Goal: Task Accomplishment & Management: Manage account settings

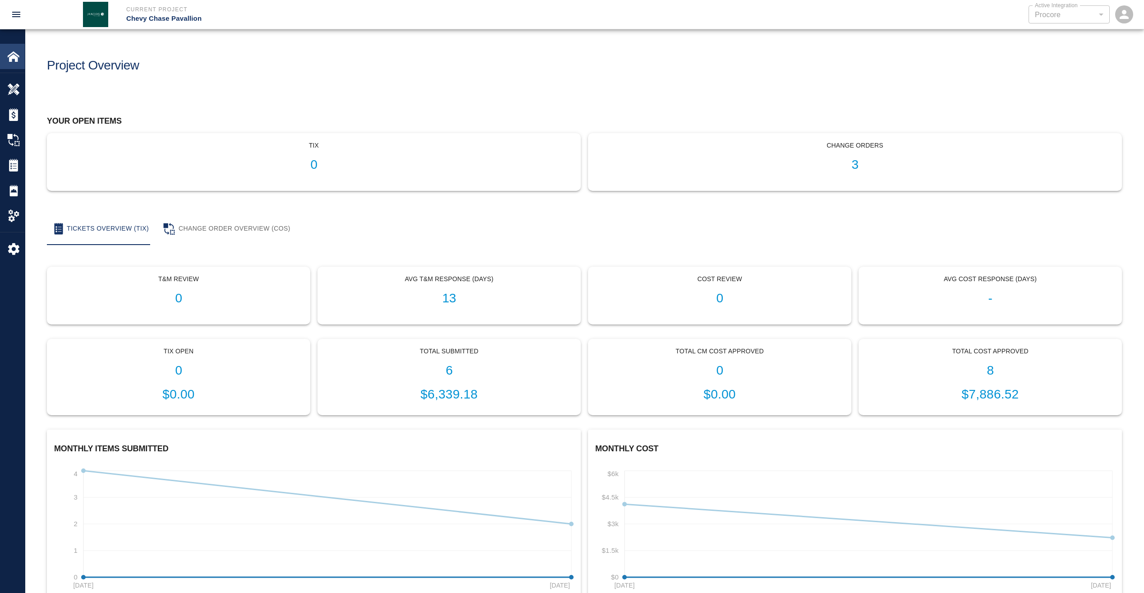
click at [17, 58] on img at bounding box center [13, 56] width 13 height 13
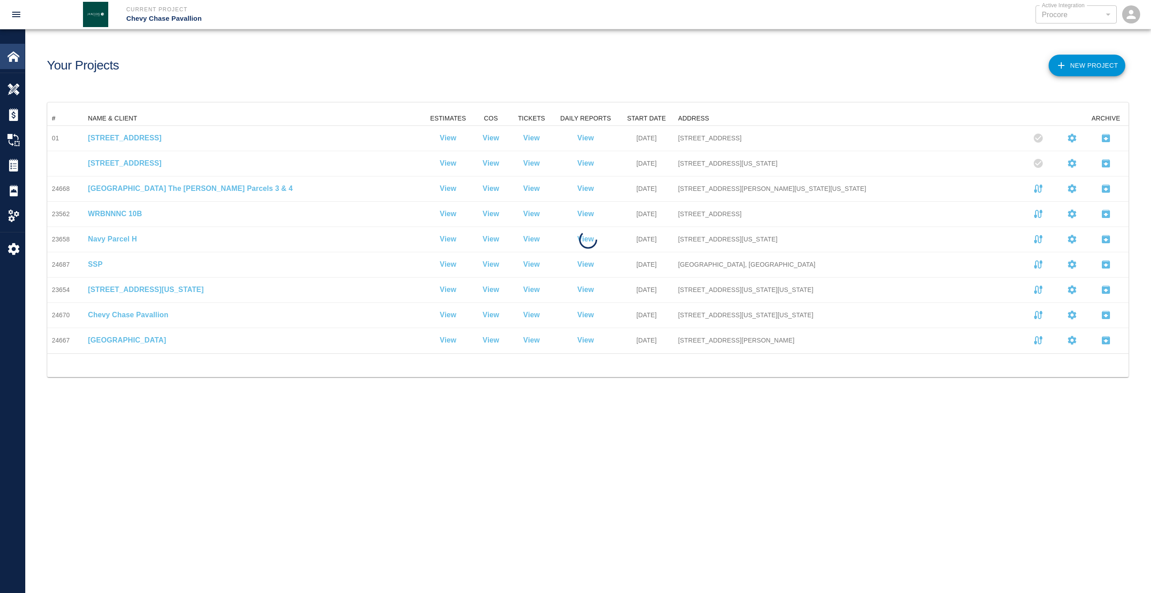
scroll to position [235, 1074]
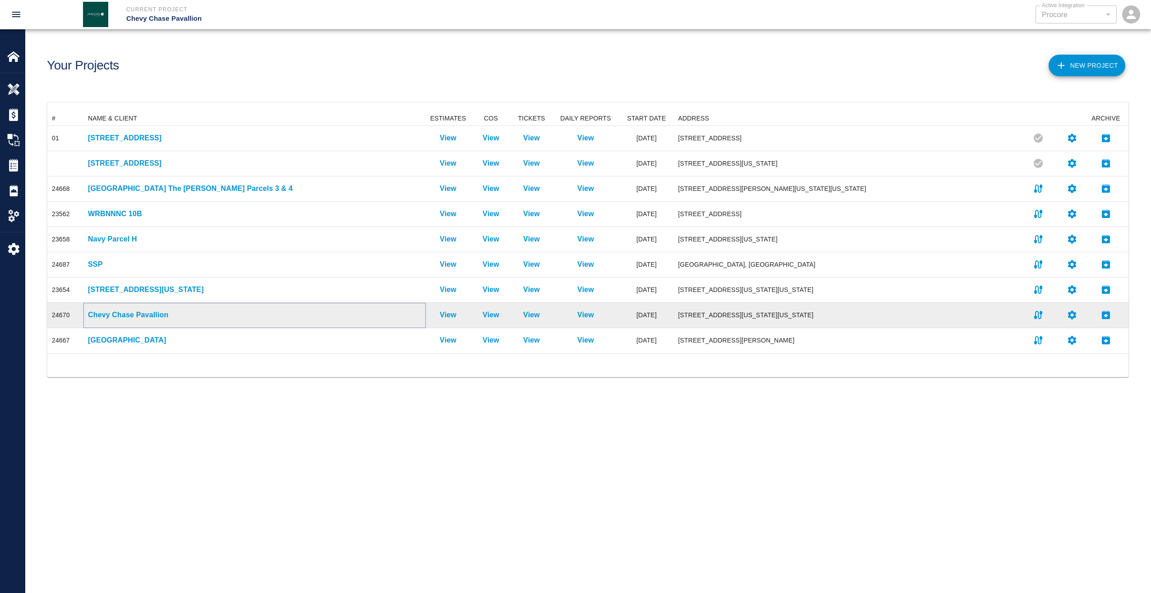
click at [129, 315] on p "Chevy Chase Pavallion" at bounding box center [254, 314] width 333 height 11
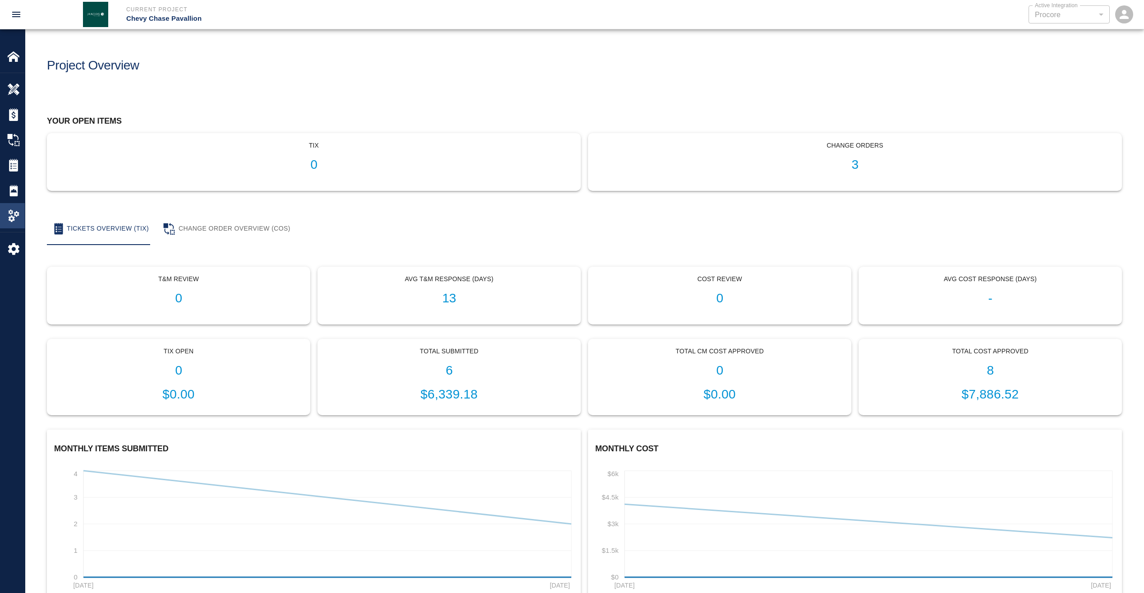
click at [15, 214] on img at bounding box center [13, 215] width 13 height 13
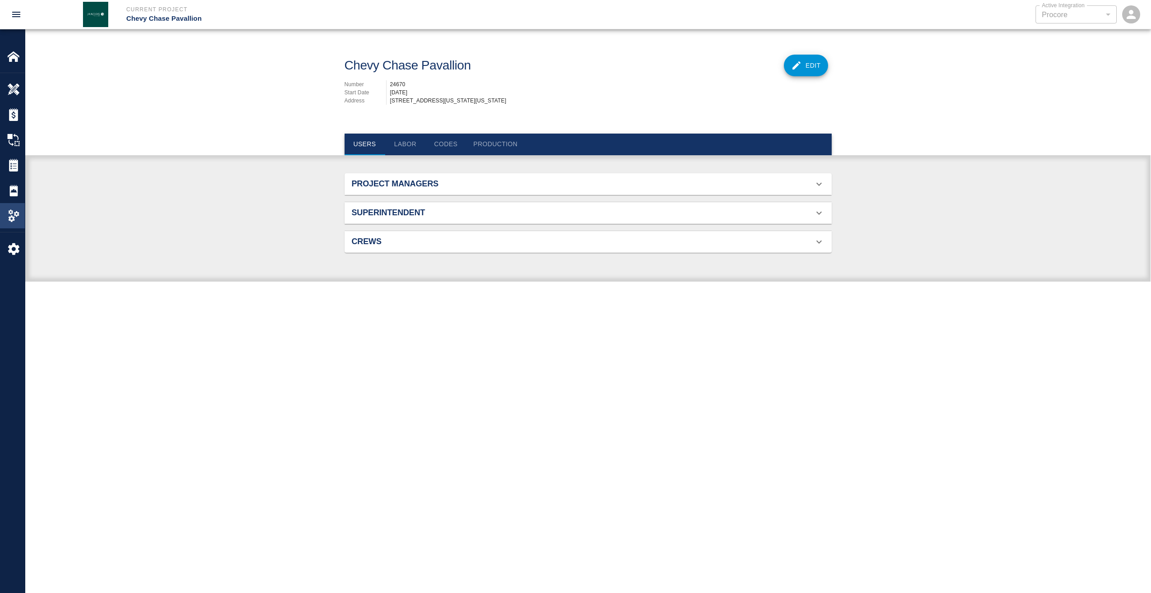
scroll to position [58, 466]
click at [820, 189] on icon at bounding box center [819, 184] width 11 height 11
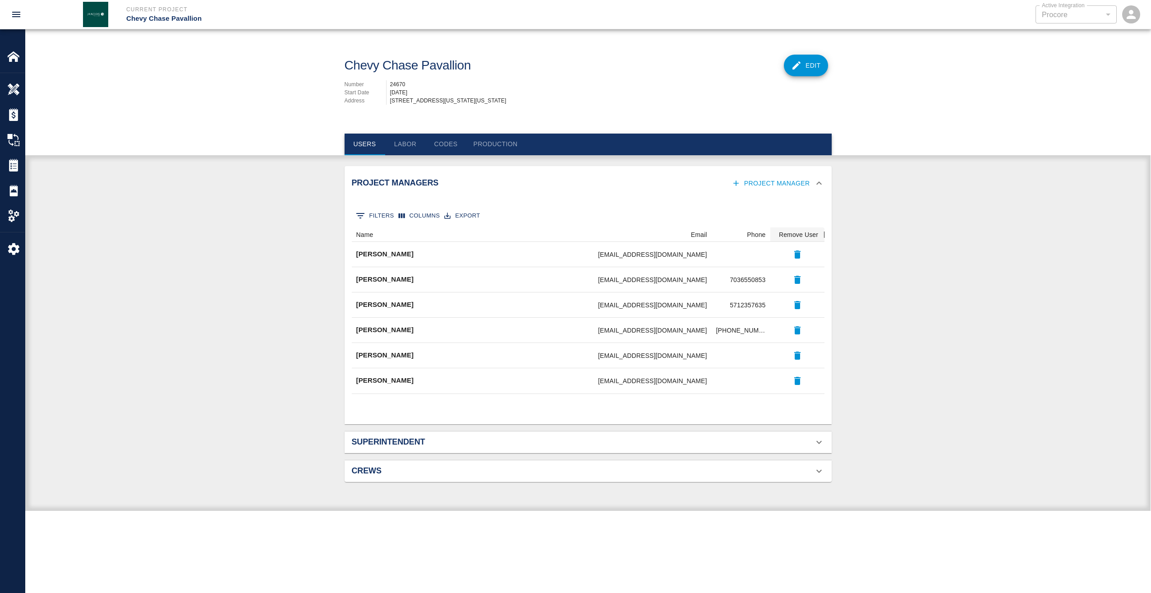
click at [820, 189] on icon at bounding box center [819, 183] width 11 height 11
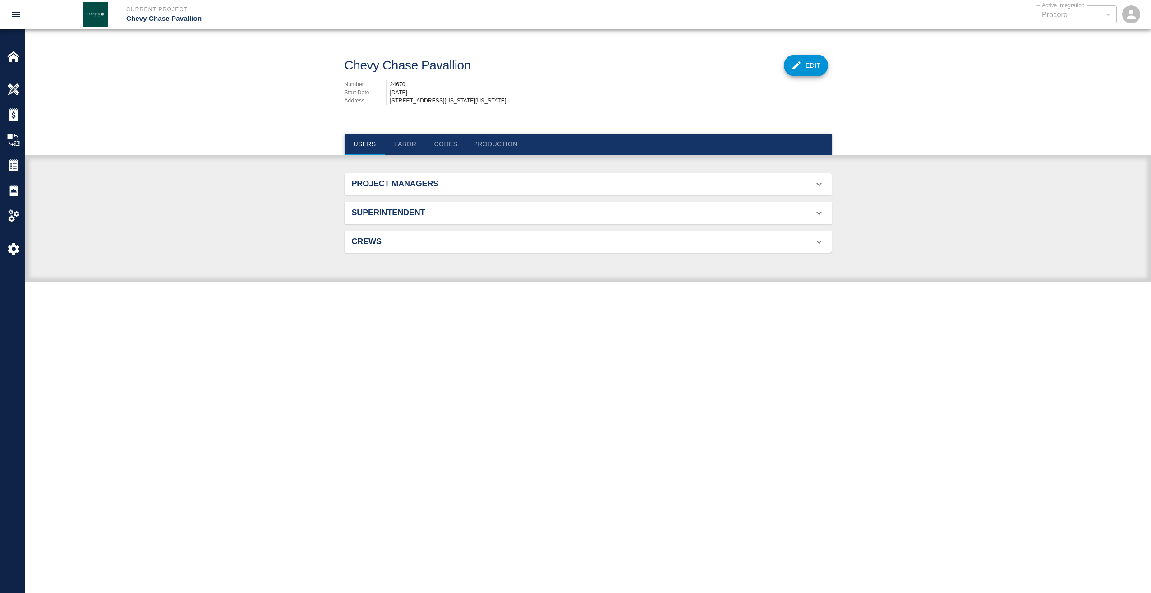
click at [817, 214] on icon at bounding box center [818, 212] width 5 height 3
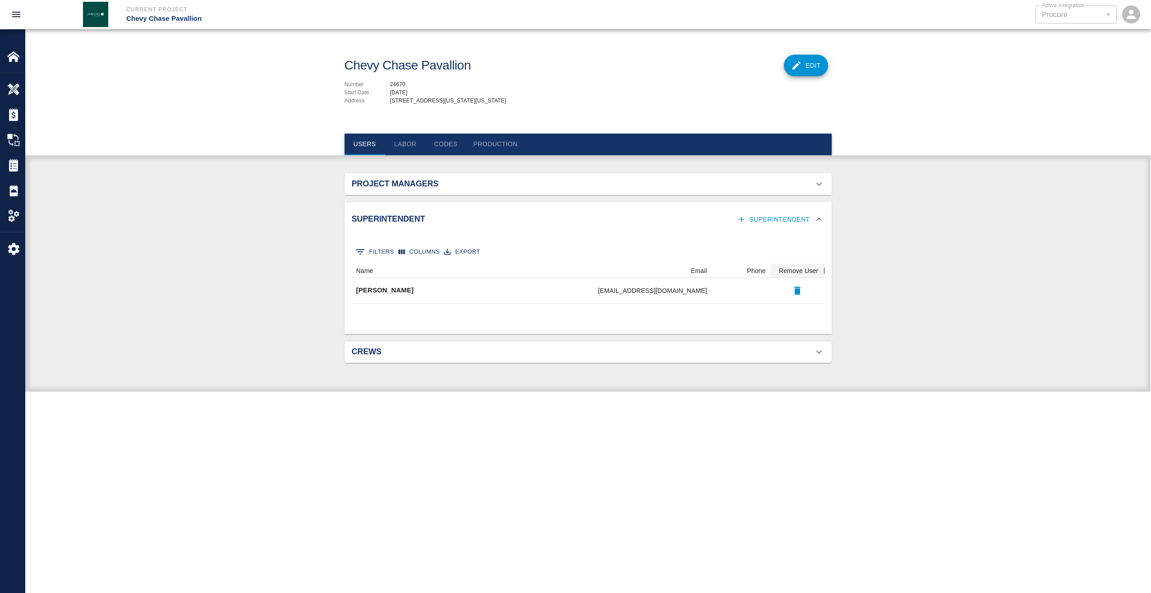
click at [776, 226] on button "Superintendent" at bounding box center [774, 219] width 78 height 17
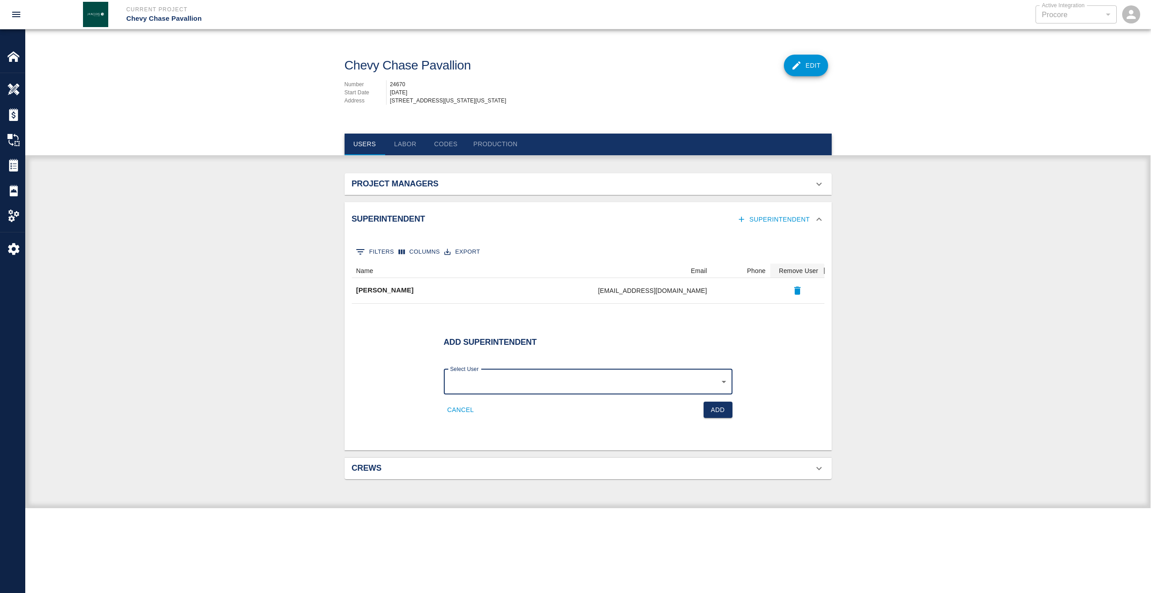
scroll to position [0, 0]
click at [518, 388] on body "Current Project Chevy Chase Pavallion Active Integration Procore 1 Active Integ…" at bounding box center [575, 296] width 1151 height 593
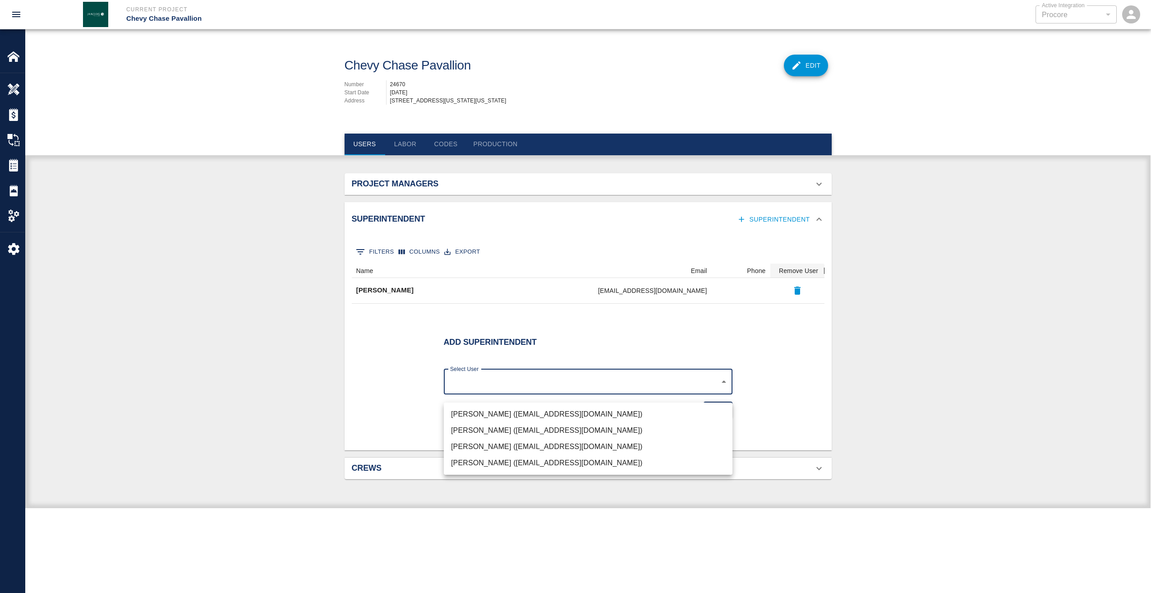
click at [478, 430] on li "[PERSON_NAME] ([EMAIL_ADDRESS][DOMAIN_NAME])" at bounding box center [588, 430] width 289 height 16
type input "361b250f-bef1-4857-93bf-8d1c185ed306"
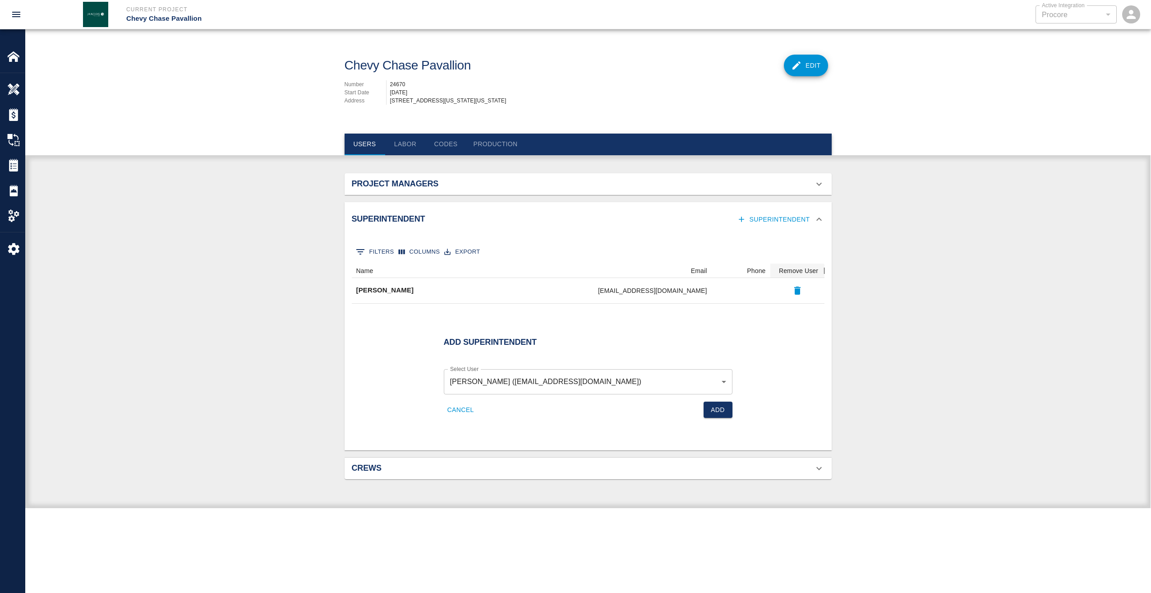
click at [480, 423] on li "[PERSON_NAME] ([EMAIL_ADDRESS][DOMAIN_NAME])" at bounding box center [588, 418] width 216 height 9
click at [725, 414] on button "Add" at bounding box center [718, 409] width 29 height 17
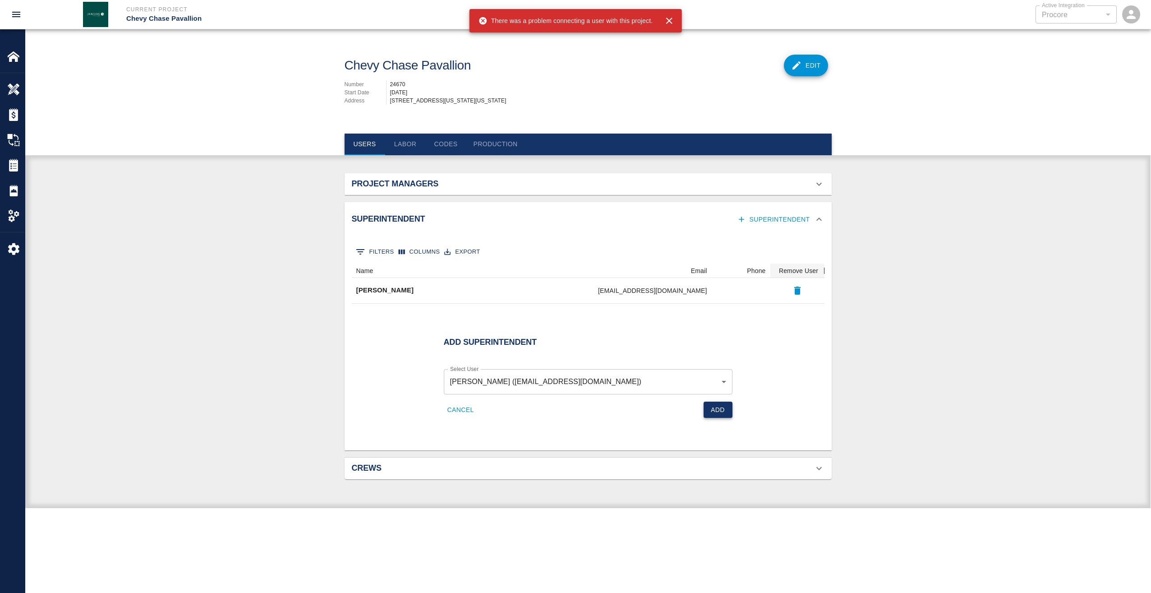
drag, startPoint x: 714, startPoint y: 408, endPoint x: 722, endPoint y: 415, distance: 10.8
click at [714, 408] on div "Add" at bounding box center [659, 406] width 148 height 24
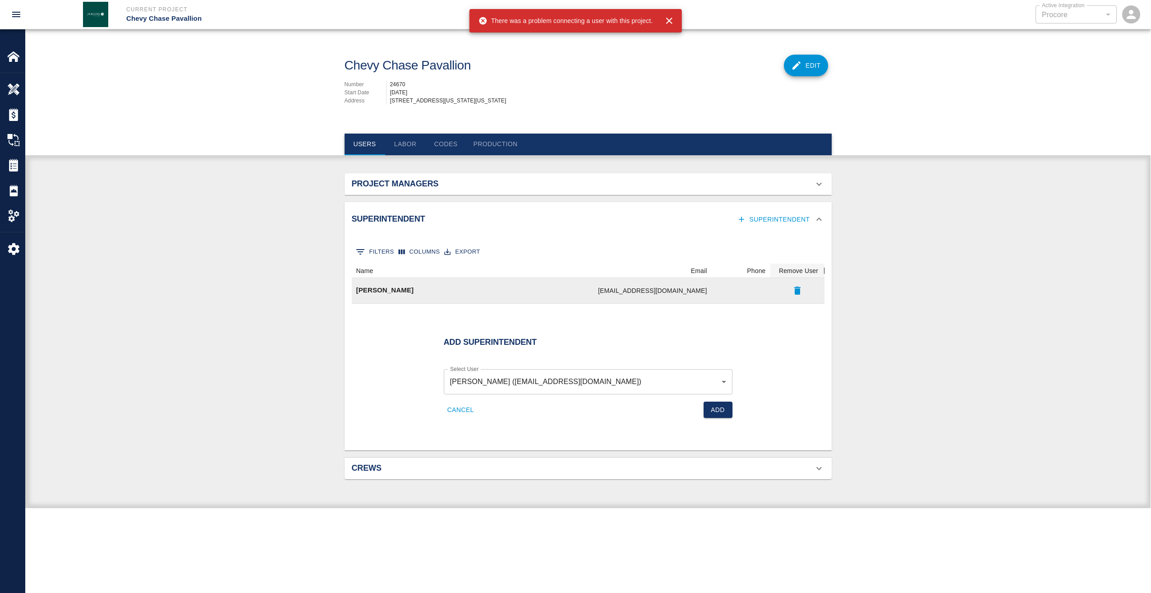
click at [771, 303] on div at bounding box center [797, 290] width 54 height 25
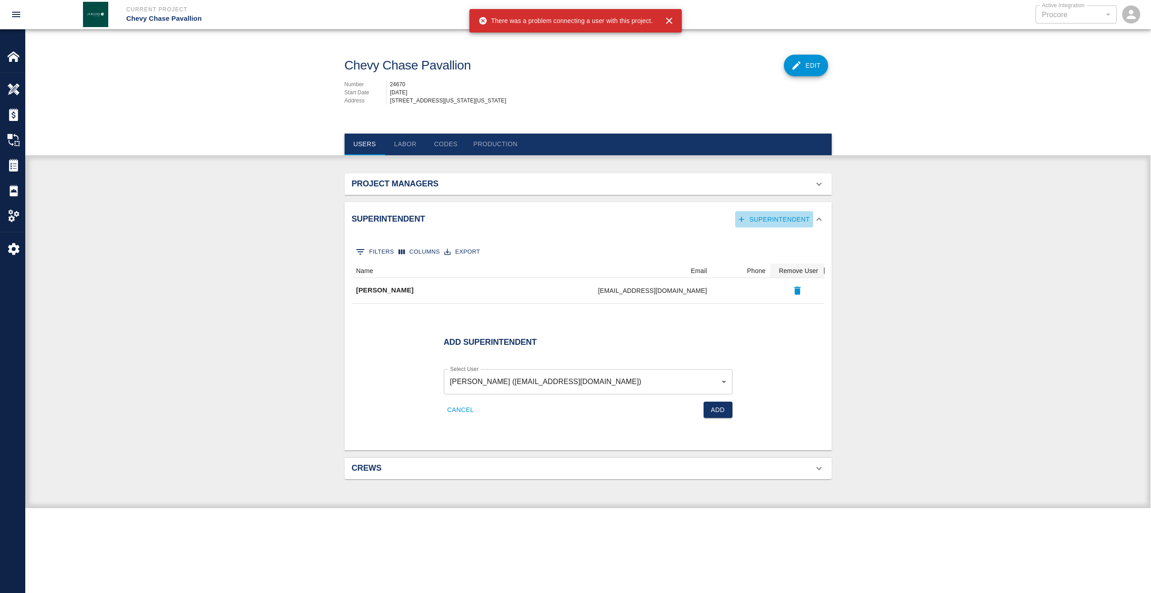
click at [778, 226] on button "Superintendent" at bounding box center [774, 219] width 78 height 17
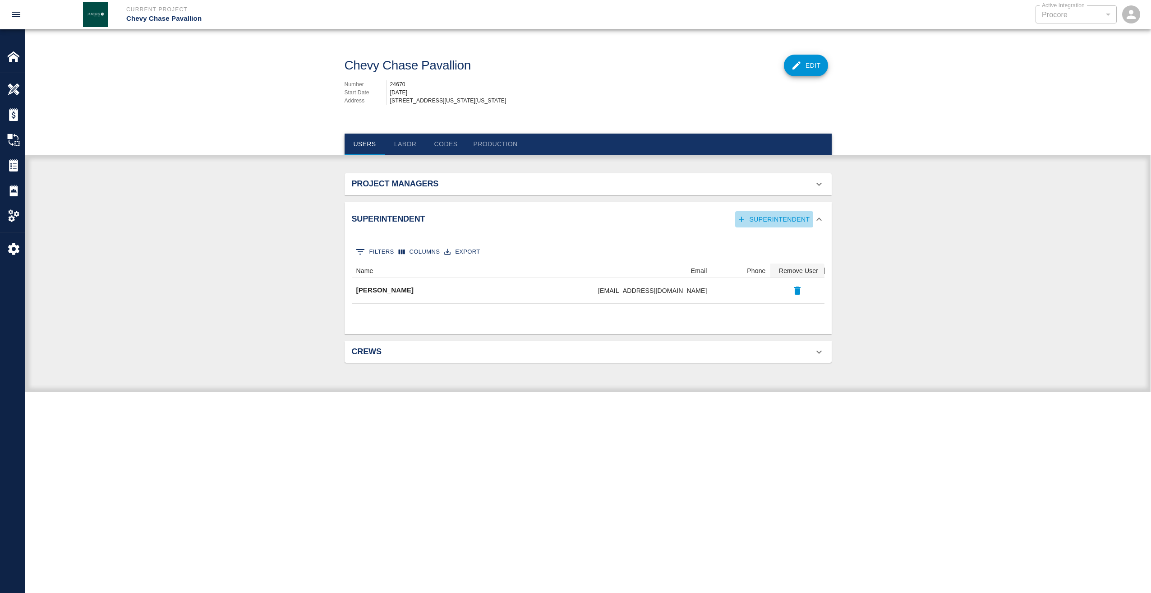
click at [778, 226] on button "Superintendent" at bounding box center [774, 219] width 78 height 17
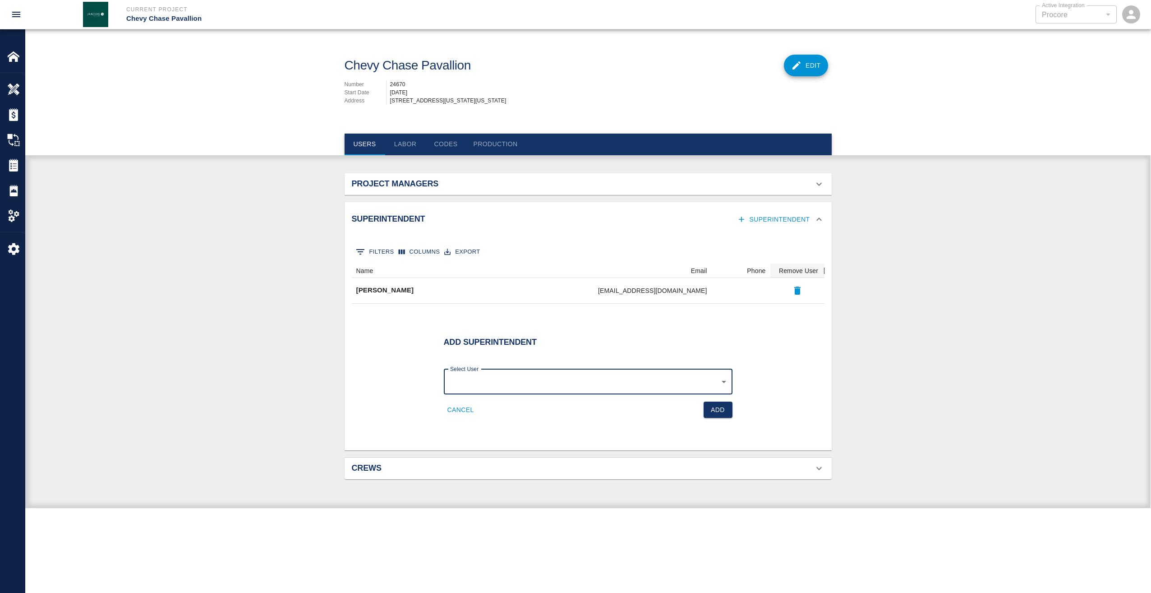
click at [720, 391] on body "Current Project Chevy Chase Pavallion Active Integration Procore 1 Active Integ…" at bounding box center [575, 296] width 1151 height 593
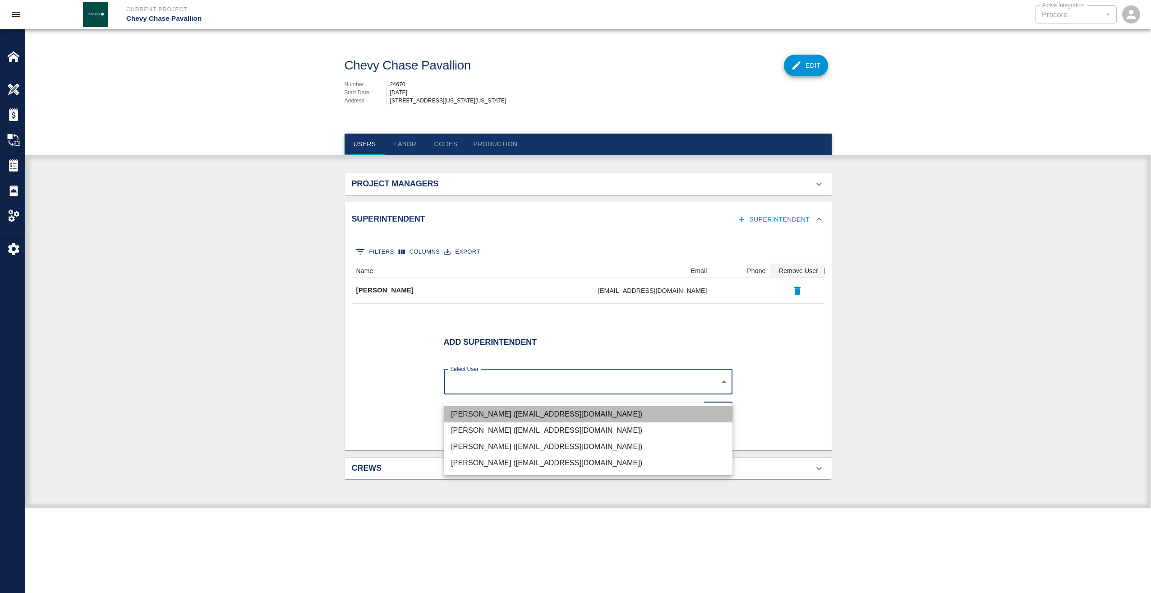
click at [602, 412] on li "[PERSON_NAME] ([EMAIL_ADDRESS][DOMAIN_NAME])" at bounding box center [588, 414] width 289 height 16
type input "5c125c5d-e72f-44f2-add9-e3bb22529f89"
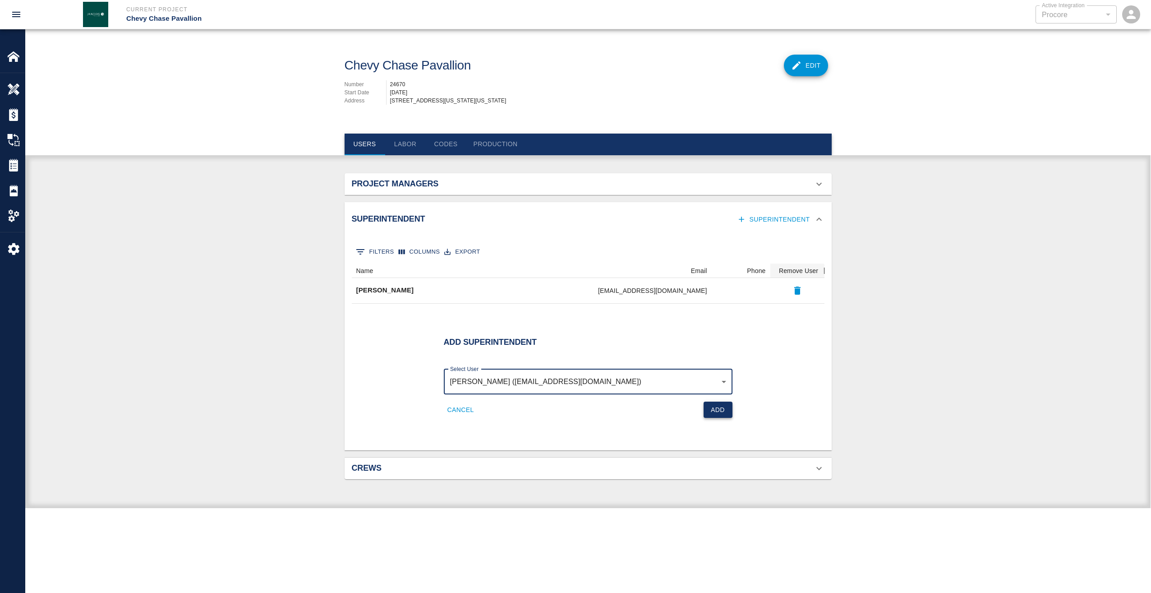
drag, startPoint x: 709, startPoint y: 420, endPoint x: 714, endPoint y: 419, distance: 5.0
click at [711, 418] on button "Add" at bounding box center [718, 409] width 29 height 17
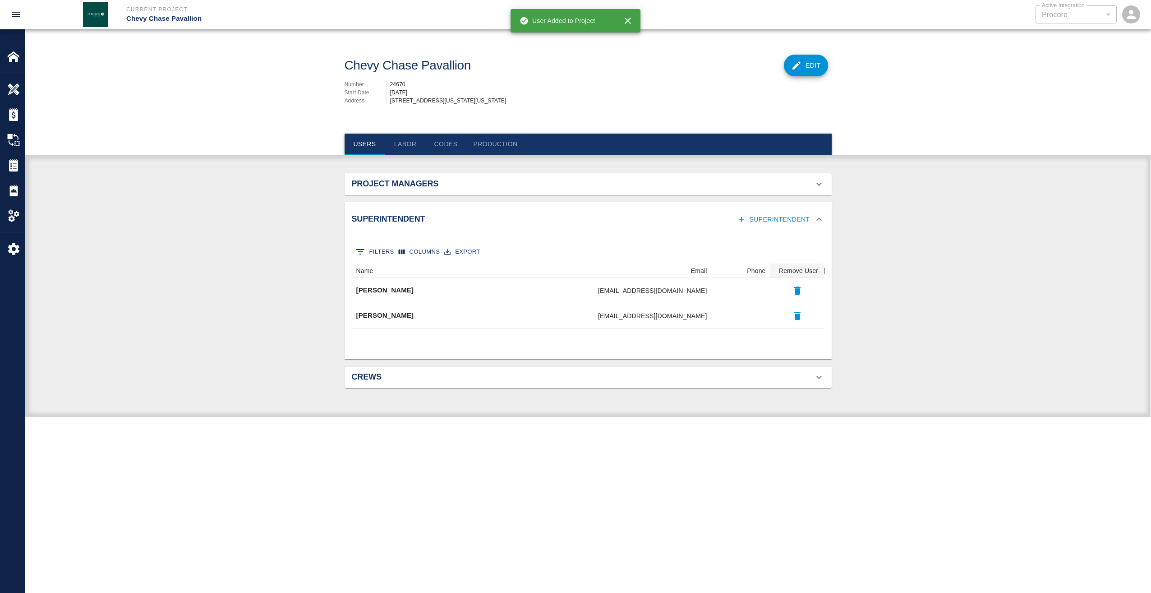
scroll to position [58, 466]
click at [410, 151] on button "Labor" at bounding box center [405, 145] width 41 height 22
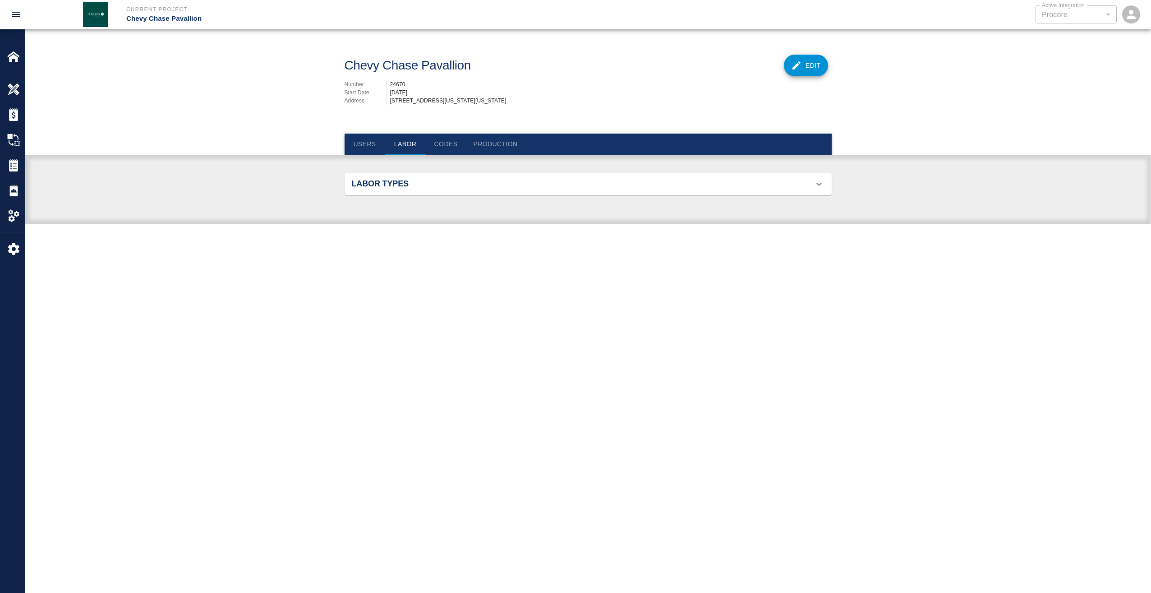
scroll to position [336, 466]
click at [448, 151] on button "Codes" at bounding box center [446, 145] width 41 height 22
click at [364, 150] on button "Users" at bounding box center [365, 145] width 41 height 22
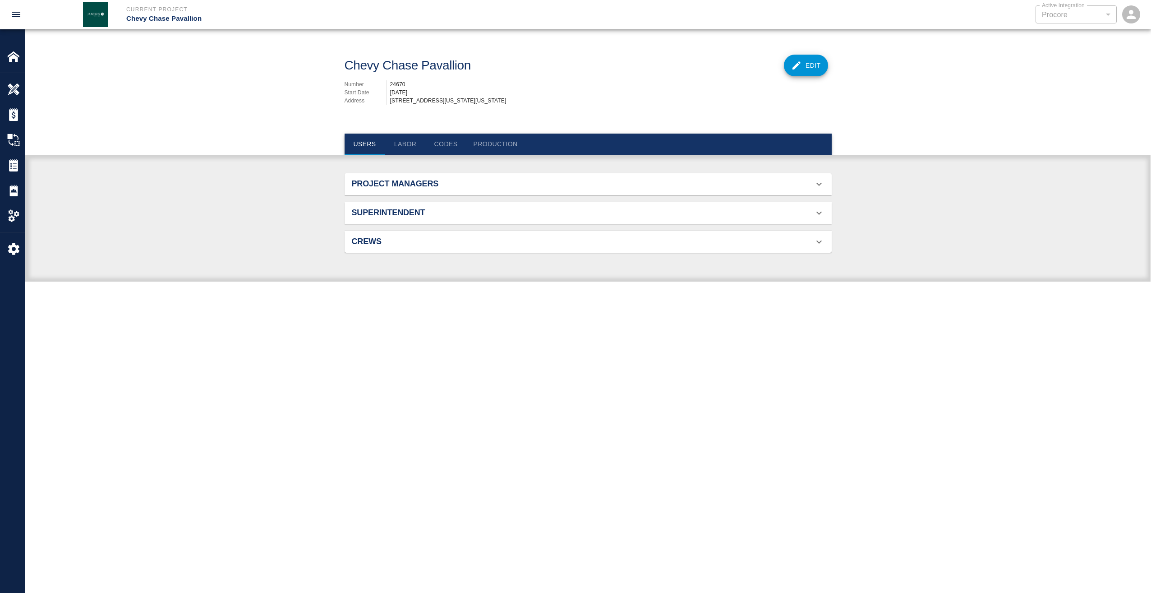
click at [817, 189] on icon at bounding box center [819, 184] width 11 height 11
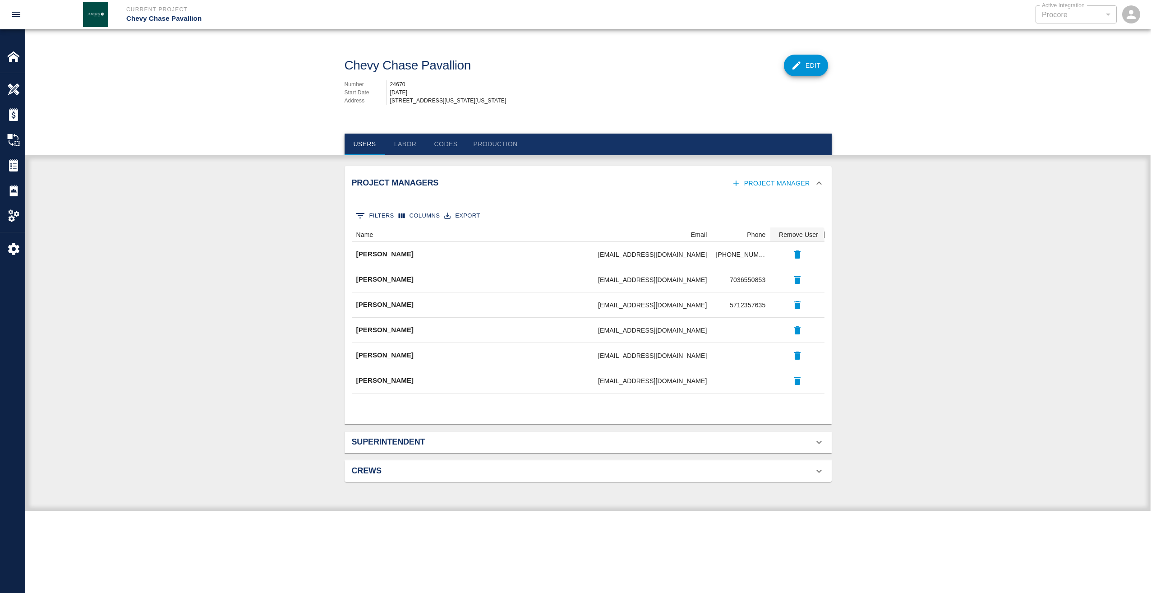
click at [384, 445] on h2 "Superintendent" at bounding box center [429, 442] width 154 height 10
